Goal: Navigation & Orientation: Find specific page/section

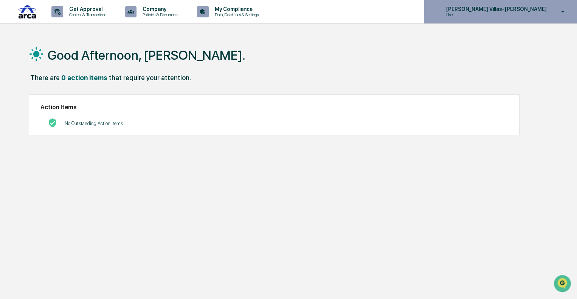
click at [567, 9] on icon at bounding box center [562, 11] width 13 height 7
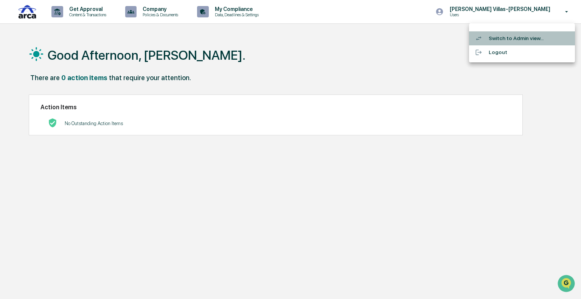
click at [502, 38] on li "Switch to Admin view..." at bounding box center [522, 38] width 106 height 14
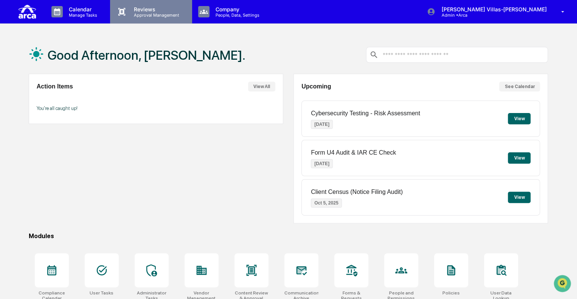
click at [149, 7] on p "Reviews" at bounding box center [155, 9] width 55 height 6
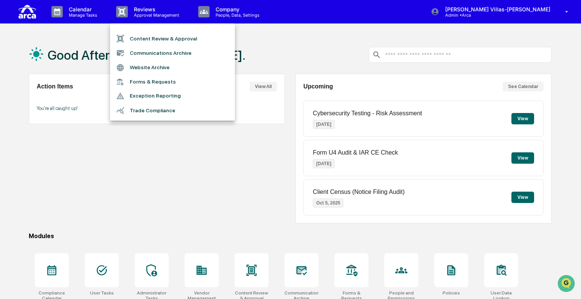
click at [280, 47] on div at bounding box center [290, 149] width 581 height 299
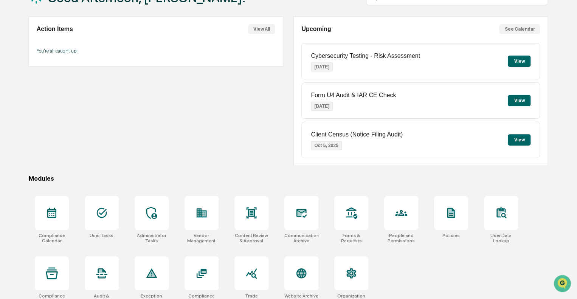
scroll to position [67, 0]
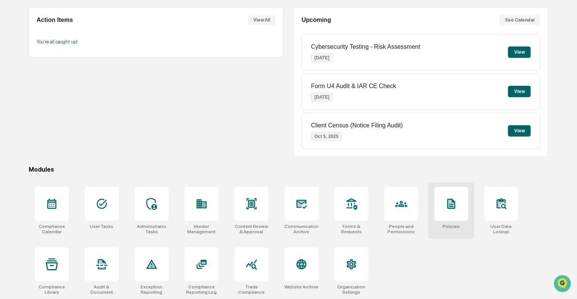
click at [447, 219] on div at bounding box center [451, 204] width 34 height 34
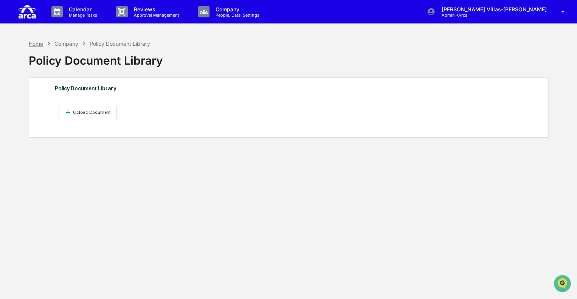
click at [33, 44] on div "Home" at bounding box center [36, 43] width 14 height 6
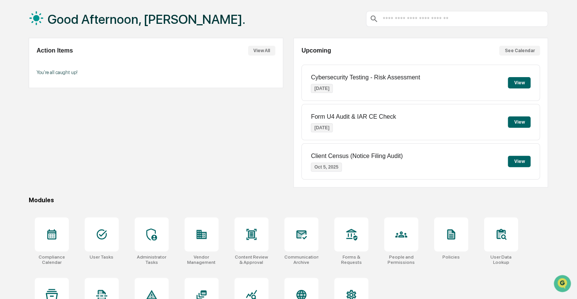
scroll to position [67, 0]
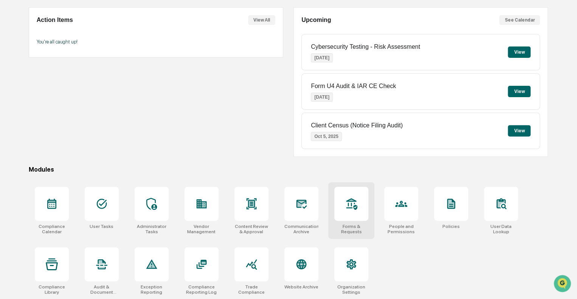
click at [347, 190] on div at bounding box center [351, 204] width 34 height 34
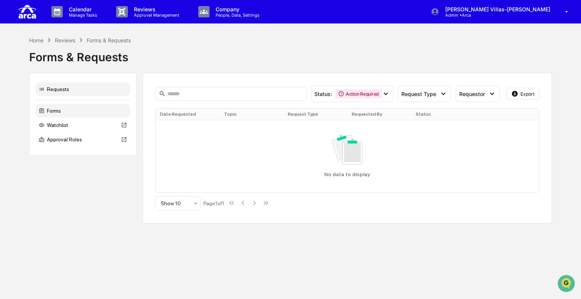
click at [55, 111] on div "Forms" at bounding box center [83, 111] width 95 height 14
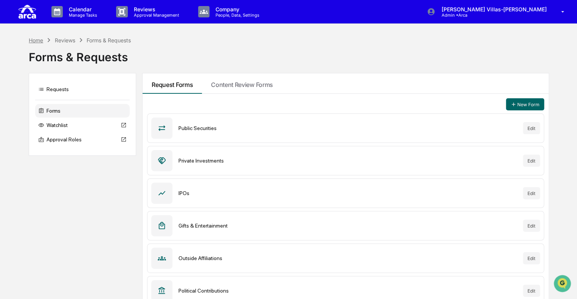
click at [36, 39] on div "Home" at bounding box center [36, 40] width 14 height 6
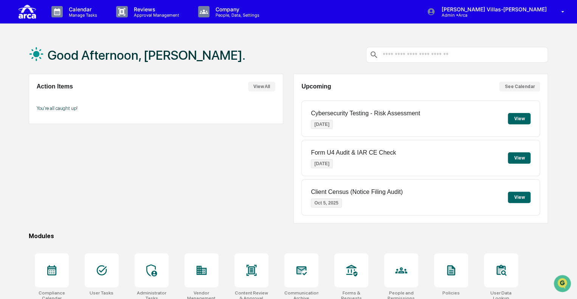
click at [259, 86] on button "View All" at bounding box center [261, 87] width 27 height 10
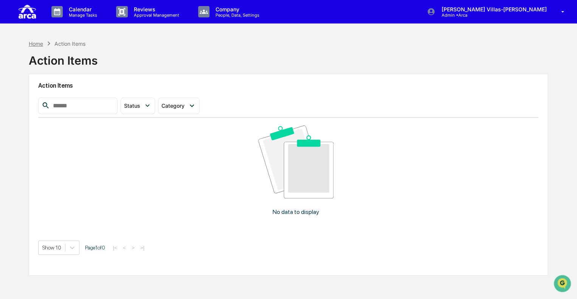
click at [36, 40] on div "Home" at bounding box center [36, 43] width 14 height 6
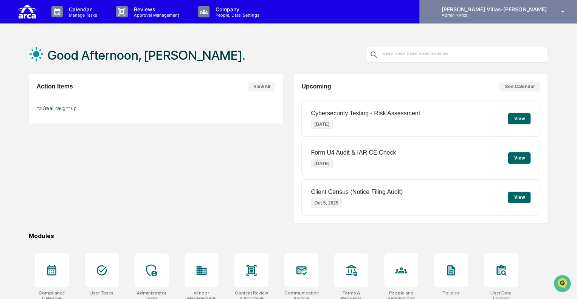
click at [554, 10] on div "Christine Villas-Chernak Admin • Arca" at bounding box center [498, 11] width 158 height 23
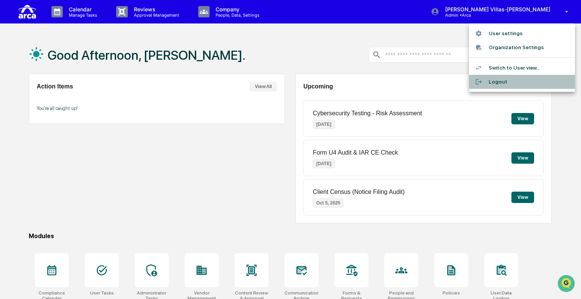
click at [502, 82] on li "Logout" at bounding box center [522, 82] width 106 height 14
